Goal: Task Accomplishment & Management: Use online tool/utility

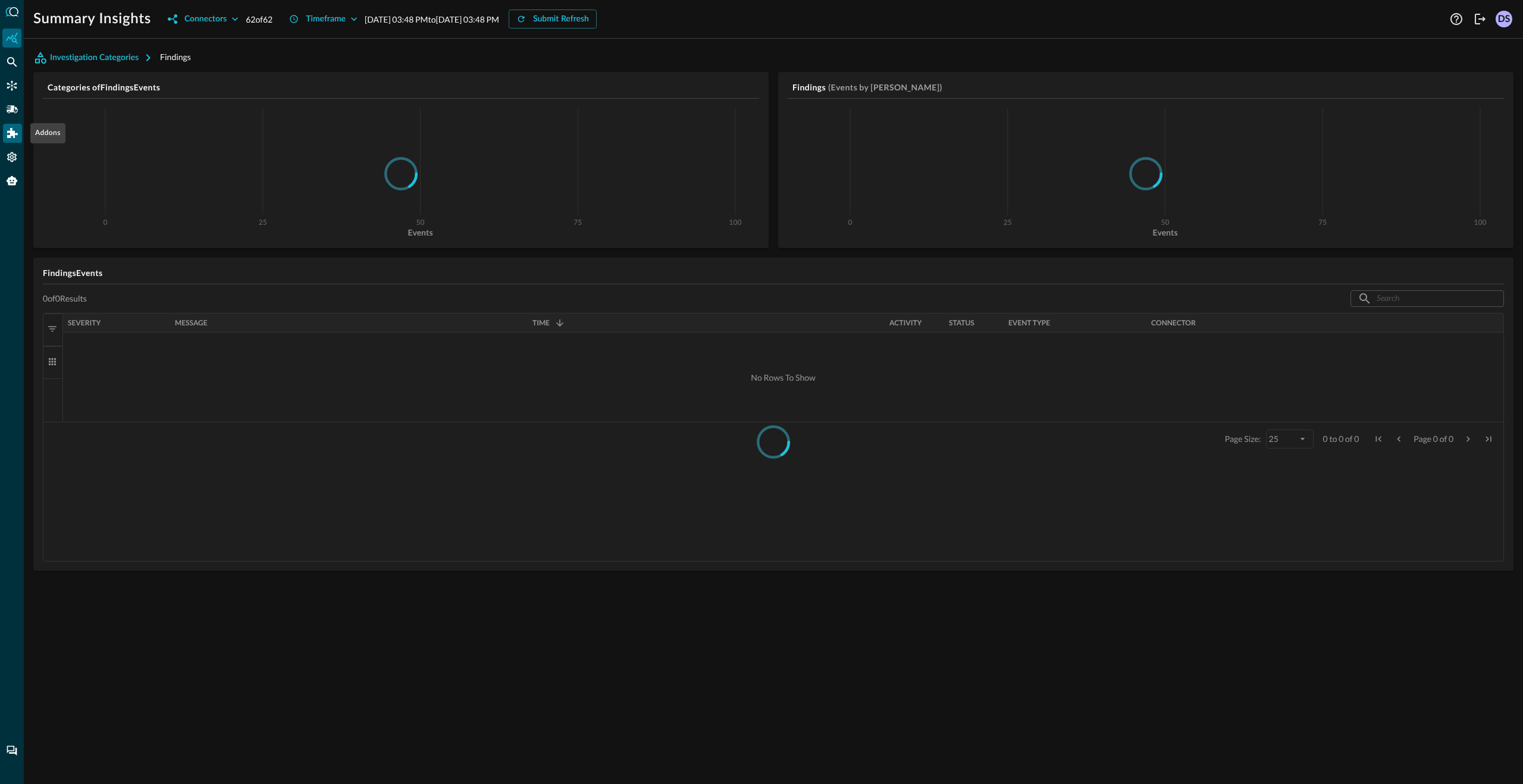
click at [10, 130] on icon "Addons" at bounding box center [12, 132] width 11 height 10
click at [88, 117] on p "Splunk Application" at bounding box center [82, 116] width 73 height 13
